Goal: Information Seeking & Learning: Understand process/instructions

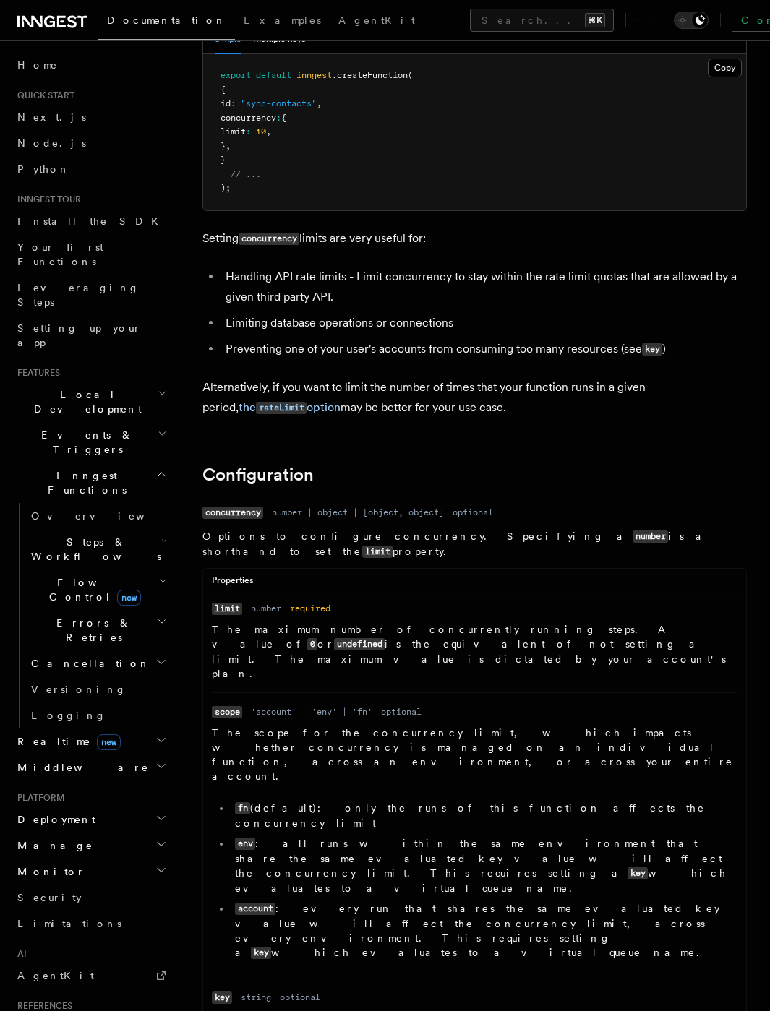
scroll to position [236, 0]
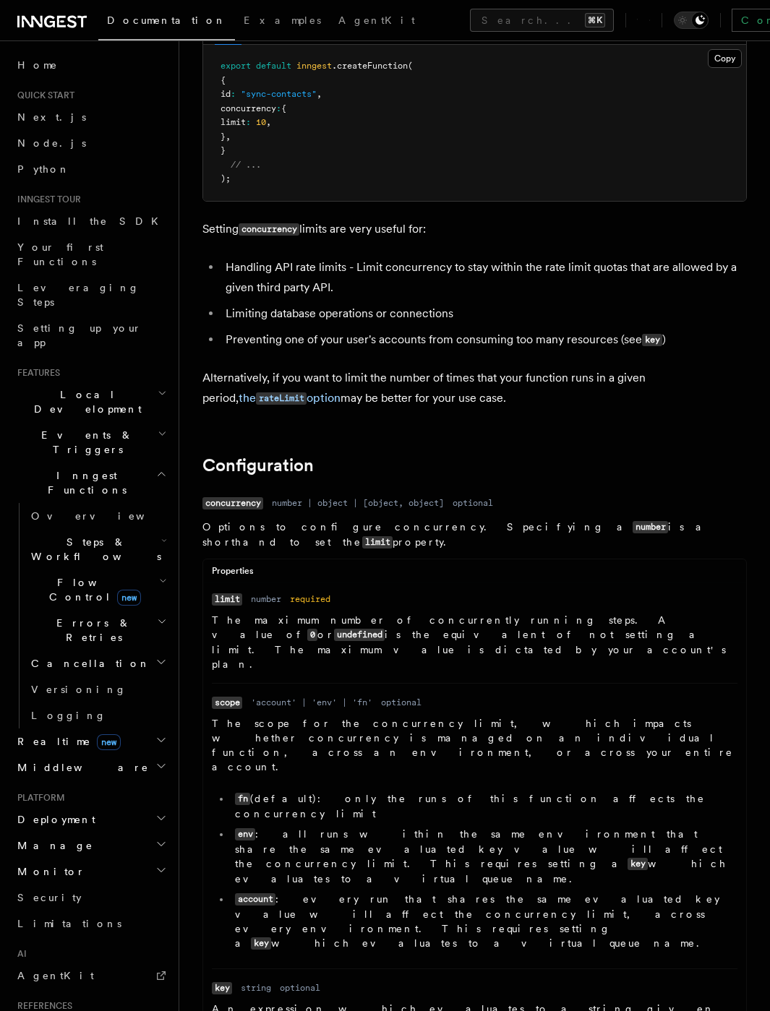
click at [383, 497] on dd "number | object | [object, object]" at bounding box center [358, 503] width 172 height 12
drag, startPoint x: 383, startPoint y: 488, endPoint x: 453, endPoint y: 484, distance: 70.2
click at [453, 493] on dl "Name concurrency Type number | object | [object, object] Required optional Desc…" at bounding box center [474, 889] width 544 height 792
click at [493, 497] on dd "optional" at bounding box center [472, 503] width 40 height 12
drag, startPoint x: 374, startPoint y: 507, endPoint x: 538, endPoint y: 512, distance: 163.4
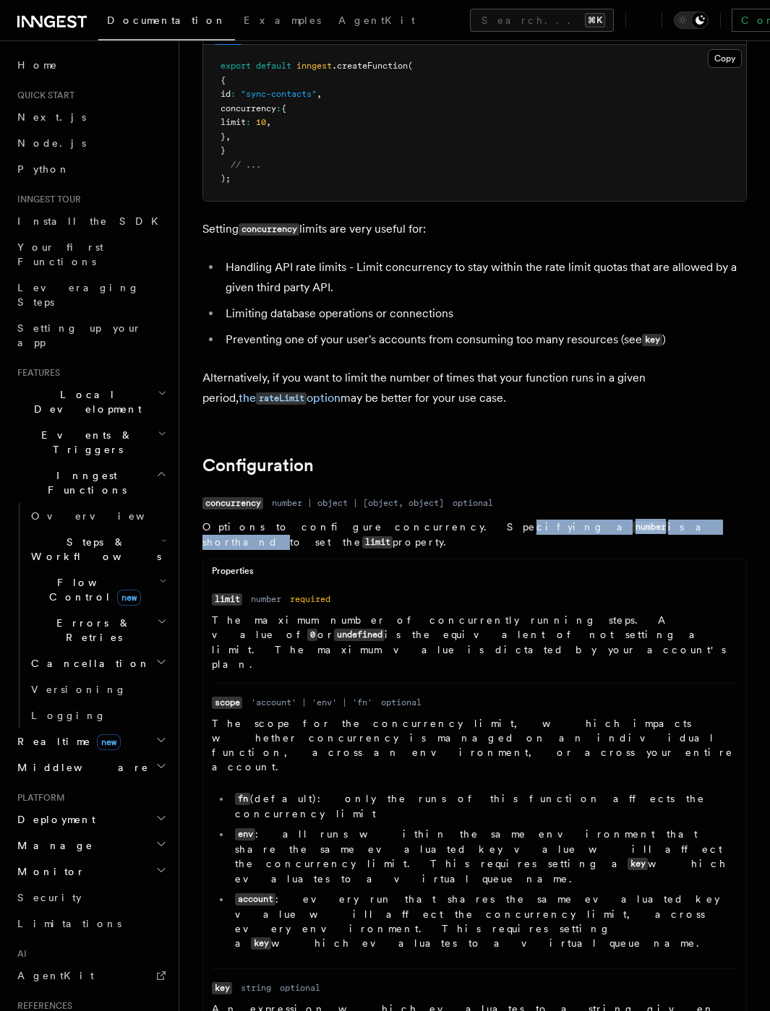
click at [533, 520] on p "Options to configure concurrency. Specifying a number is a shorthand to set the…" at bounding box center [474, 535] width 544 height 30
click at [538, 520] on p "Options to configure concurrency. Specifying a number is a shorthand to set the…" at bounding box center [474, 535] width 544 height 30
click at [288, 520] on dd "Options to configure concurrency. Specifying a number is a shorthand to set the…" at bounding box center [474, 902] width 544 height 765
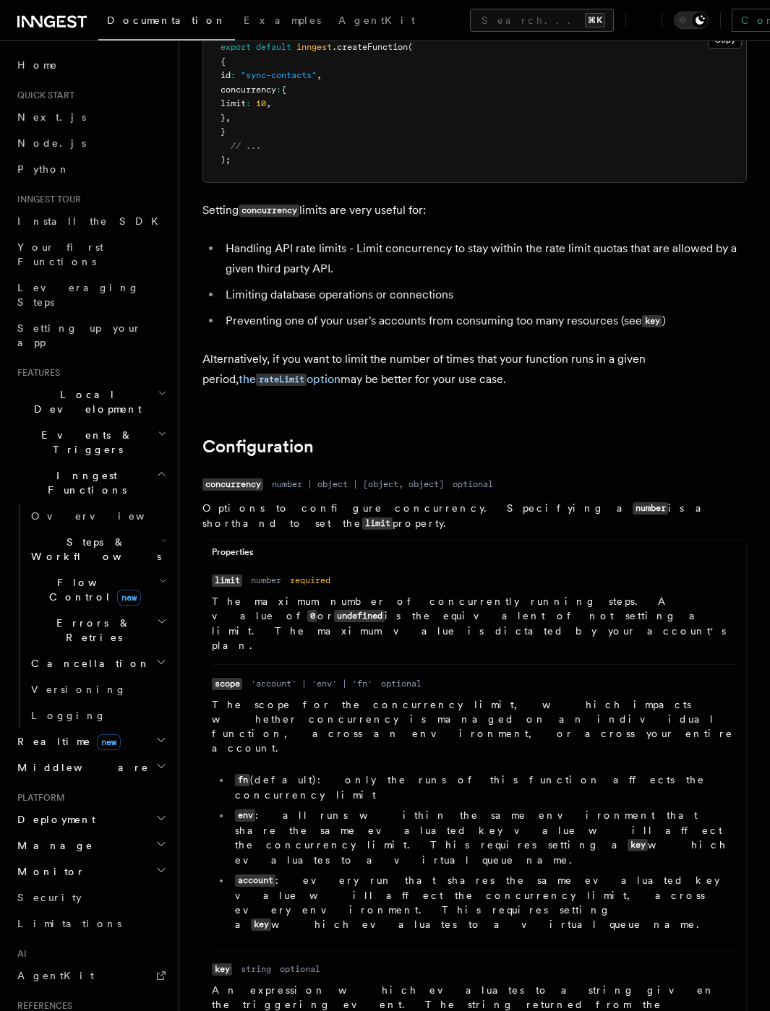
scroll to position [263, 0]
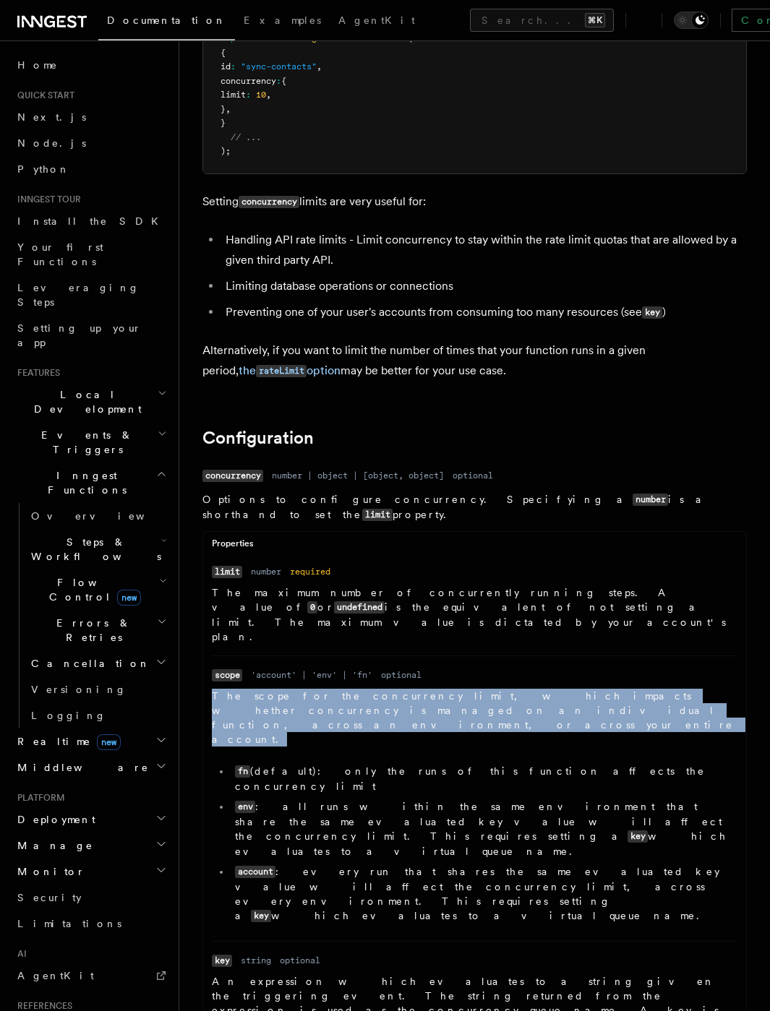
drag, startPoint x: 473, startPoint y: 612, endPoint x: 465, endPoint y: 651, distance: 39.8
click at [465, 668] on dl "Name scope Type 'account' | 'env' | 'fn' Required optional Description The scop…" at bounding box center [474, 799] width 525 height 262
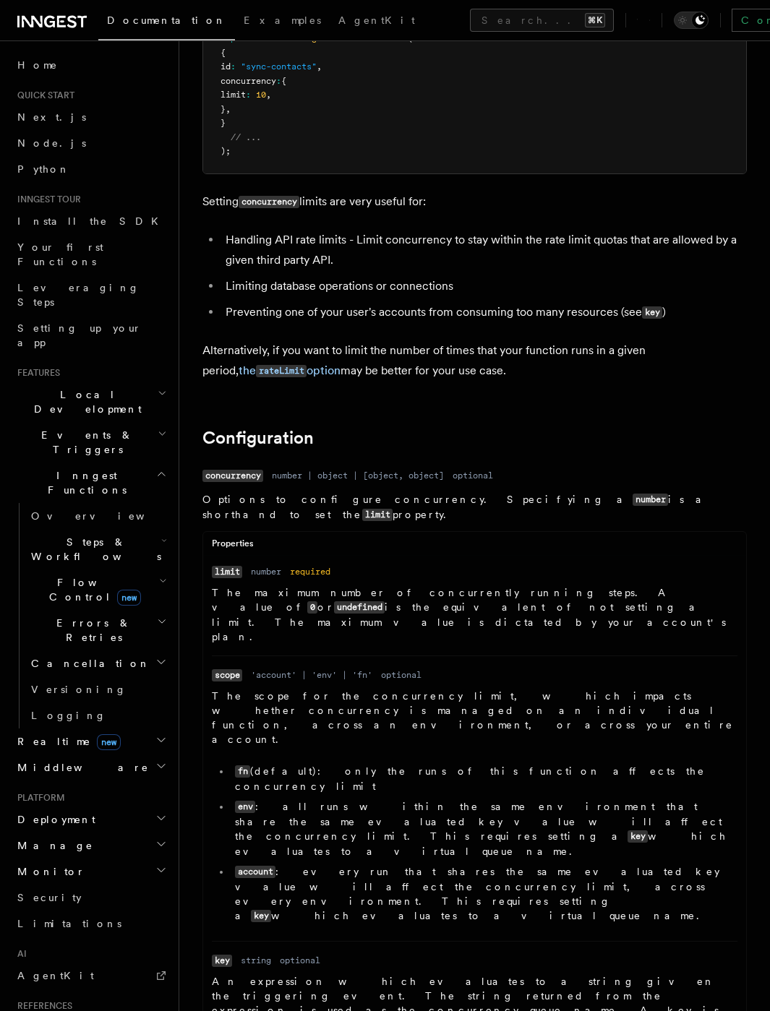
click at [465, 689] on p "The scope for the concurrency limit, which impacts whether concurrency is manag…" at bounding box center [474, 718] width 525 height 58
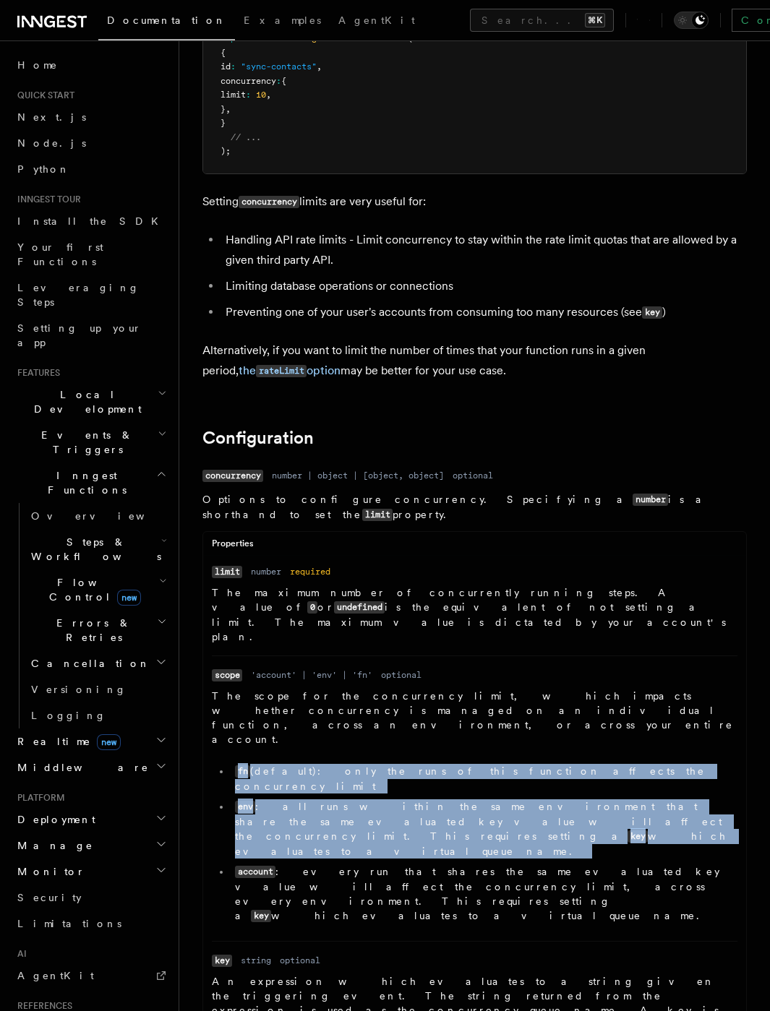
drag, startPoint x: 455, startPoint y: 665, endPoint x: 593, endPoint y: 728, distance: 152.0
click at [593, 728] on dd "The scope for the concurrency limit, which impacts whether concurrency is manag…" at bounding box center [474, 809] width 525 height 241
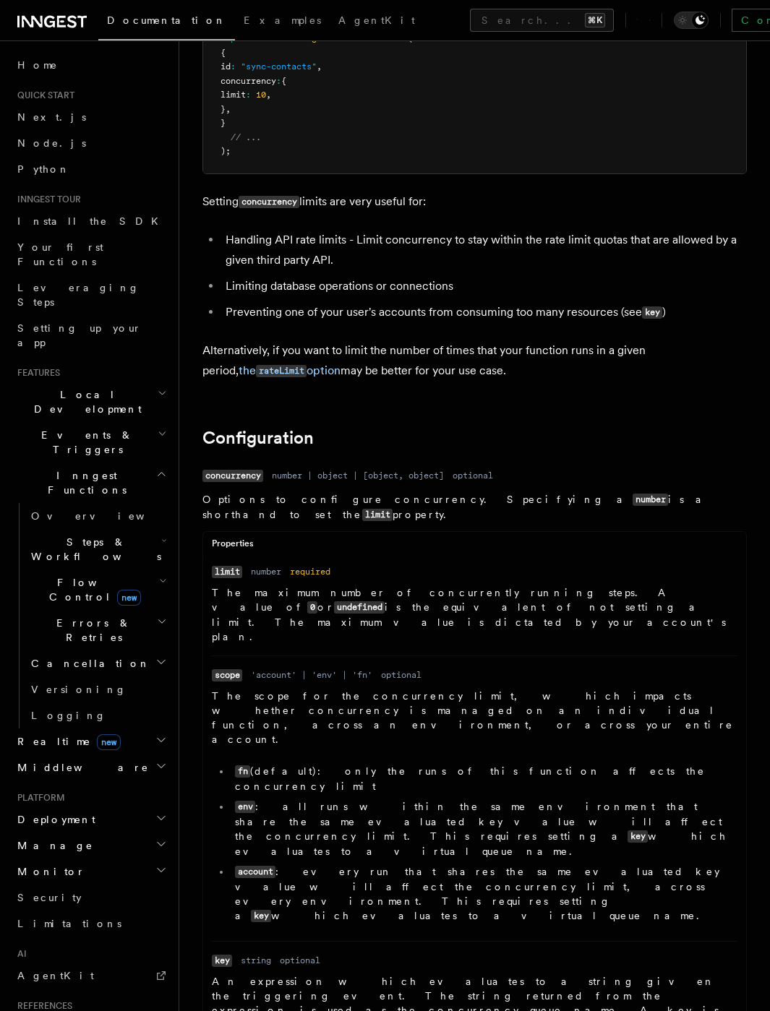
click at [593, 764] on ul "fn (default): only the runs of this function affects the concurrency limit env …" at bounding box center [474, 844] width 525 height 160
drag, startPoint x: 580, startPoint y: 723, endPoint x: 580, endPoint y: 688, distance: 34.7
click at [580, 764] on ul "fn (default): only the runs of this function affects the concurrency limit env …" at bounding box center [474, 844] width 525 height 160
drag, startPoint x: 581, startPoint y: 721, endPoint x: 581, endPoint y: 690, distance: 31.1
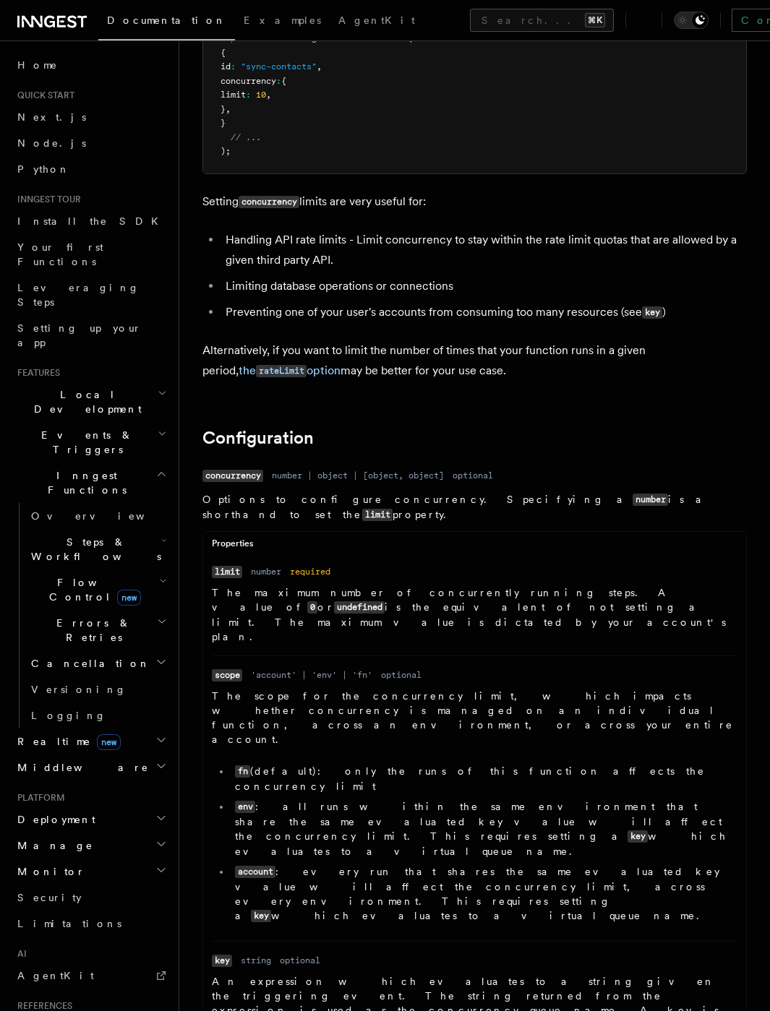
click at [581, 764] on ul "fn (default): only the runs of this function affects the concurrency limit env …" at bounding box center [474, 844] width 525 height 160
click at [585, 764] on li "fn (default): only the runs of this function affects the concurrency limit" at bounding box center [484, 779] width 507 height 30
drag, startPoint x: 583, startPoint y: 689, endPoint x: 585, endPoint y: 718, distance: 28.3
click at [585, 764] on ul "fn (default): only the runs of this function affects the concurrency limit env …" at bounding box center [474, 844] width 525 height 160
click at [585, 799] on li "env : all runs within the same environment that share the same evaluated key va…" at bounding box center [484, 828] width 507 height 59
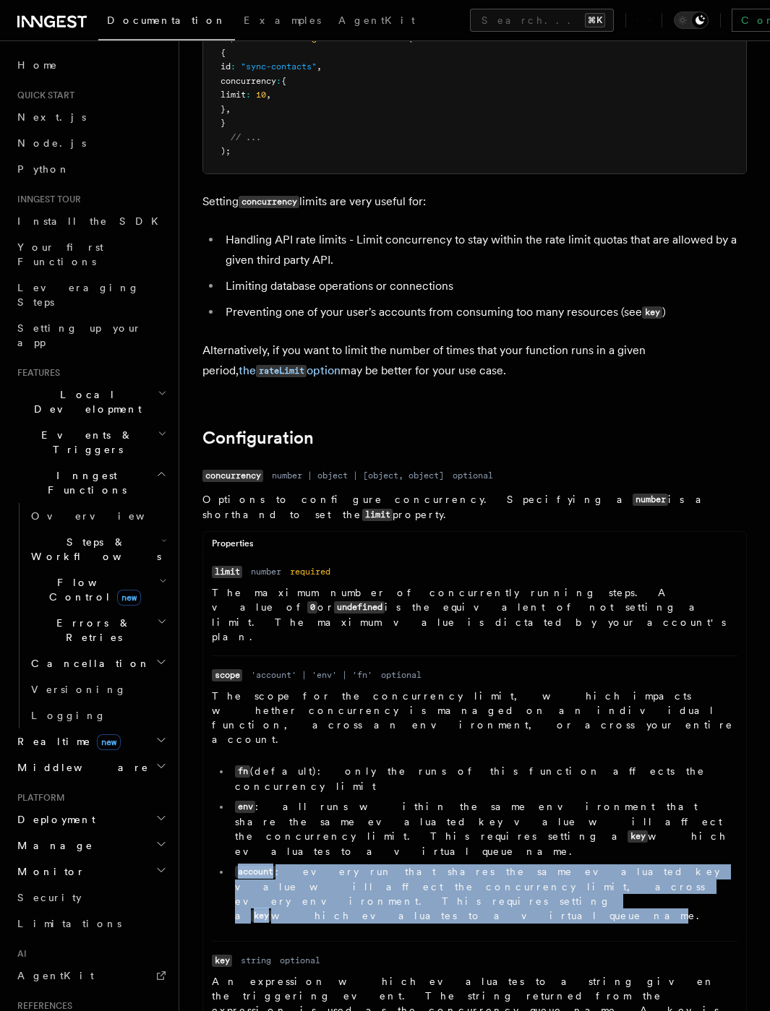
drag, startPoint x: 580, startPoint y: 732, endPoint x: 589, endPoint y: 754, distance: 24.0
click at [589, 764] on ul "fn (default): only the runs of this function affects the concurrency limit env …" at bounding box center [474, 844] width 525 height 160
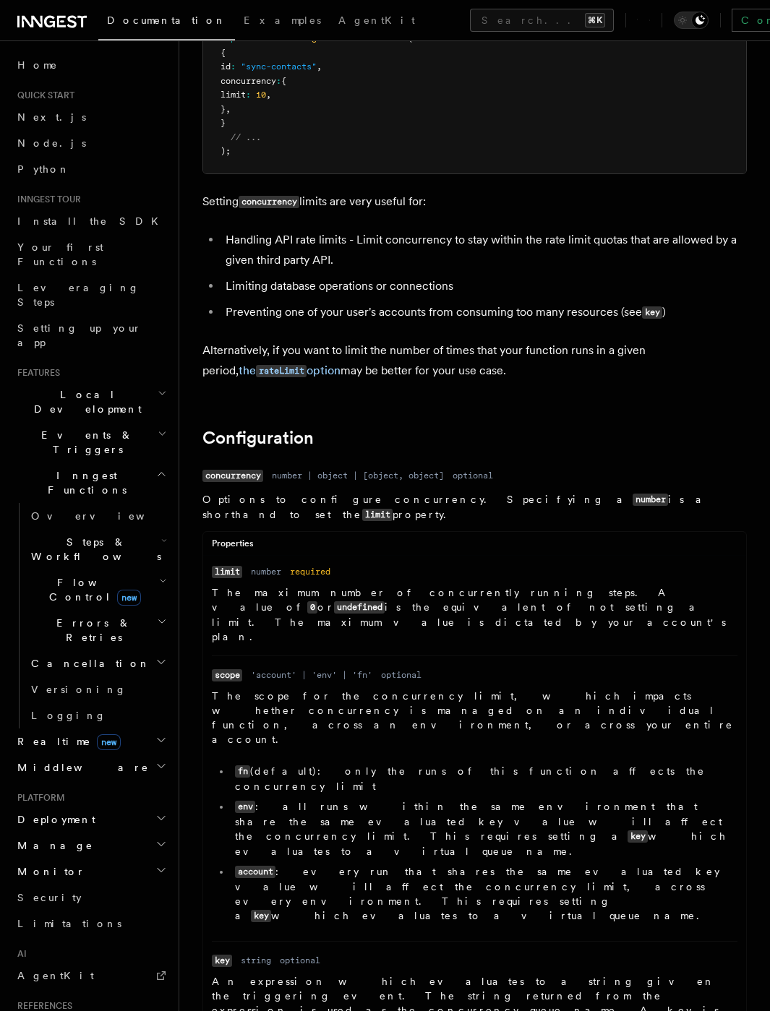
click at [602, 864] on li "account : every run that shares the same evaluated key value will affect the co…" at bounding box center [484, 893] width 507 height 59
drag, startPoint x: 602, startPoint y: 756, endPoint x: 603, endPoint y: 721, distance: 34.7
click at [603, 764] on ul "fn (default): only the runs of this function affects the concurrency limit env …" at bounding box center [474, 844] width 525 height 160
click at [602, 764] on ul "fn (default): only the runs of this function affects the concurrency limit env …" at bounding box center [474, 844] width 525 height 160
drag, startPoint x: 607, startPoint y: 748, endPoint x: 537, endPoint y: 722, distance: 74.8
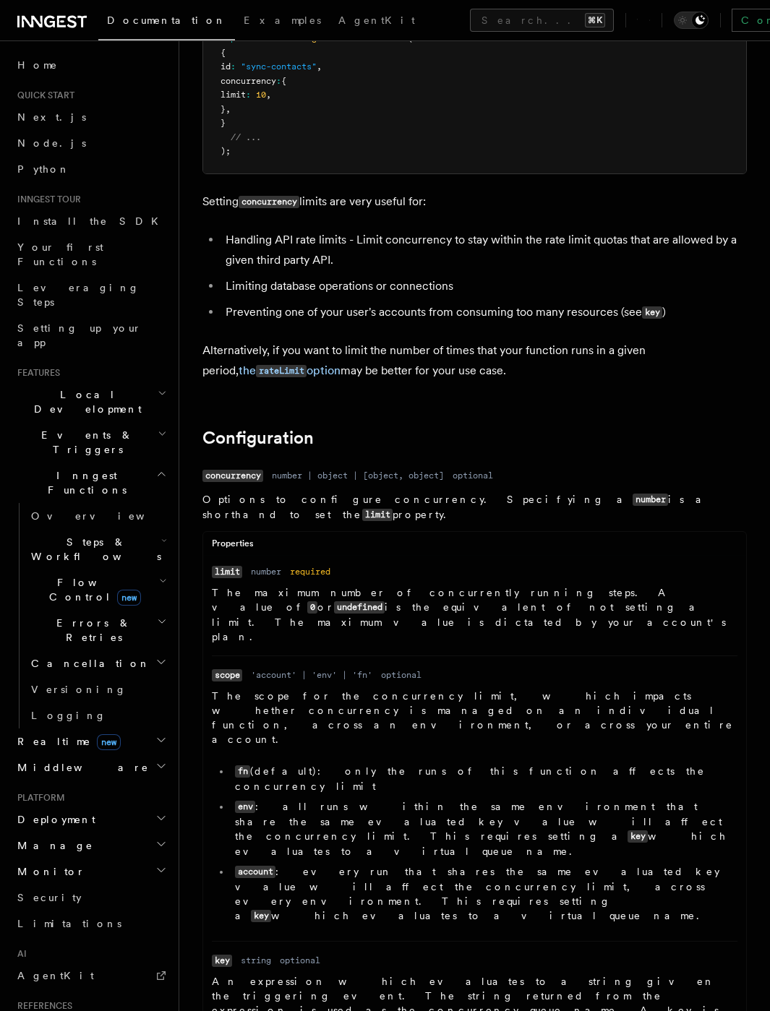
click at [537, 764] on ul "fn (default): only the runs of this function affects the concurrency limit env …" at bounding box center [474, 844] width 525 height 160
click at [537, 799] on li "env : all runs within the same environment that share the same evaluated key va…" at bounding box center [484, 828] width 507 height 59
click at [356, 764] on li "fn (default): only the runs of this function affects the concurrency limit" at bounding box center [484, 779] width 507 height 30
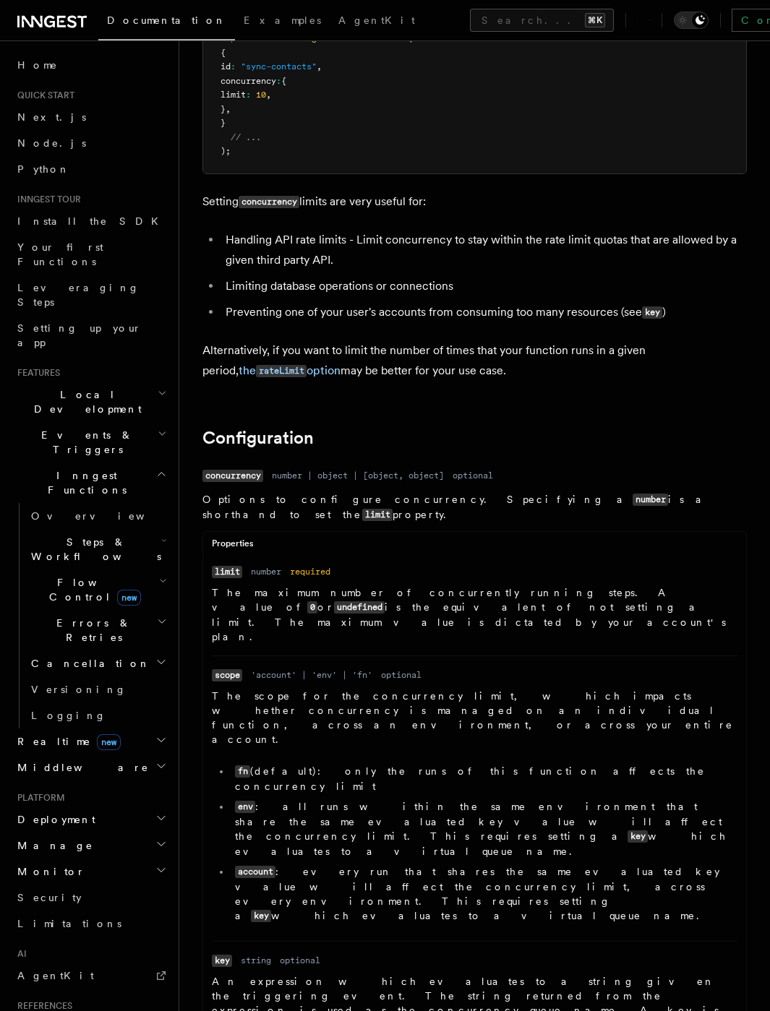
click at [486, 689] on dd "The scope for the concurrency limit, which impacts whether concurrency is manag…" at bounding box center [474, 809] width 525 height 241
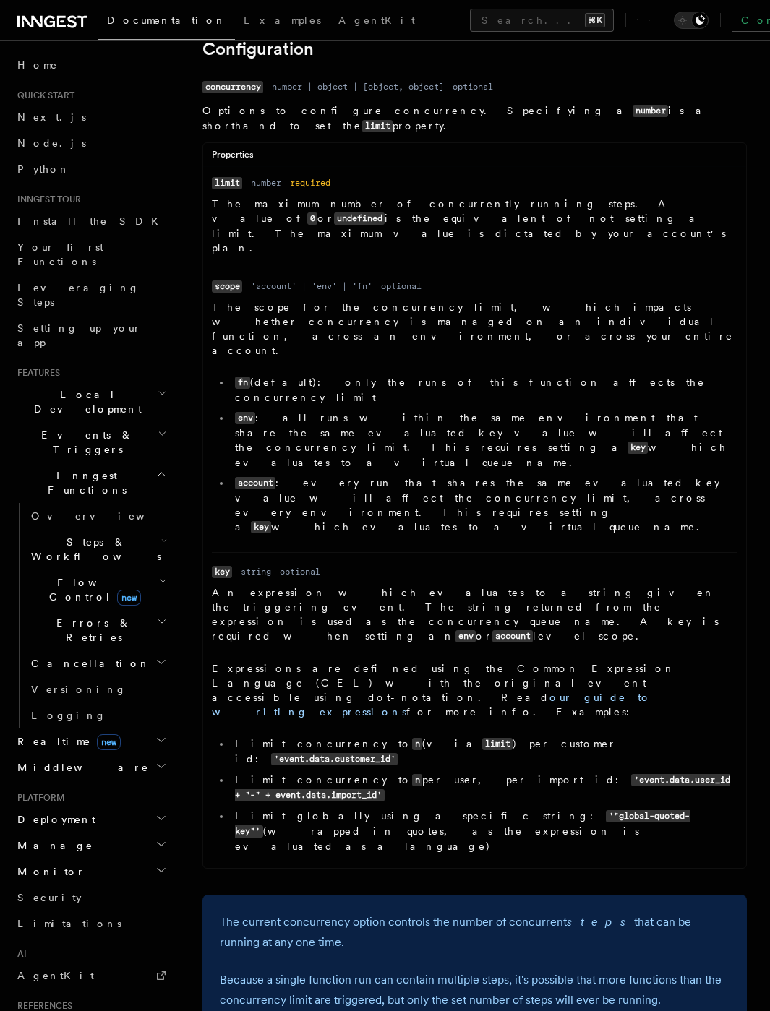
scroll to position [643, 0]
